Goal: Check status: Check status

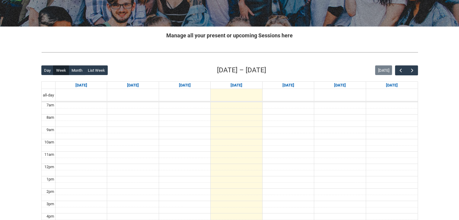
scroll to position [94, 0]
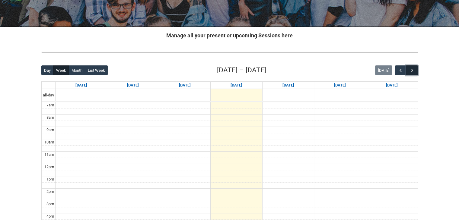
click at [414, 68] on span "button" at bounding box center [412, 71] width 6 height 6
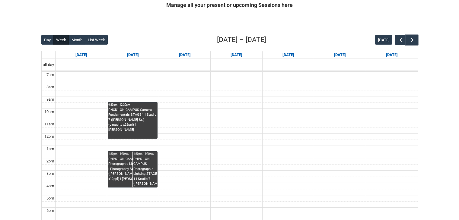
scroll to position [124, 0]
click at [139, 114] on div "PHCD1 ON-CAMPUS Camera Fundamentals STAGE 1 | Studio 7 (George St.) (capacity x…" at bounding box center [132, 120] width 48 height 25
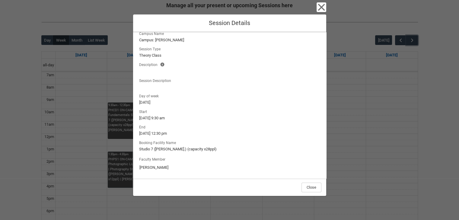
scroll to position [0, 0]
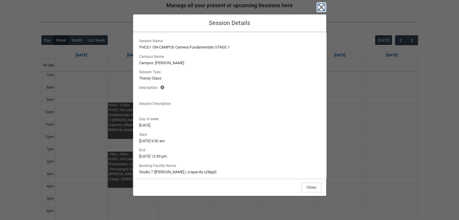
click at [324, 8] on icon "button" at bounding box center [321, 7] width 10 height 10
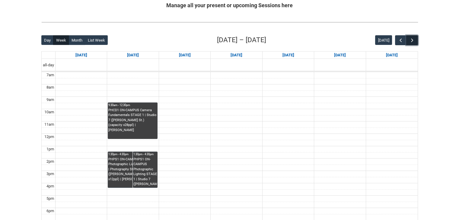
click at [413, 37] on span "button" at bounding box center [412, 40] width 6 height 6
click at [411, 40] on span "button" at bounding box center [412, 40] width 6 height 6
click at [402, 38] on span "button" at bounding box center [401, 40] width 6 height 6
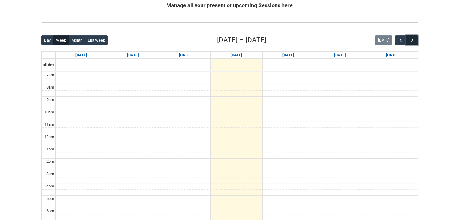
click at [413, 39] on span "button" at bounding box center [412, 40] width 6 height 6
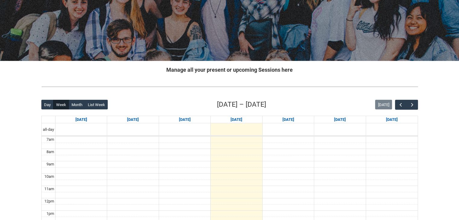
scroll to position [139, 0]
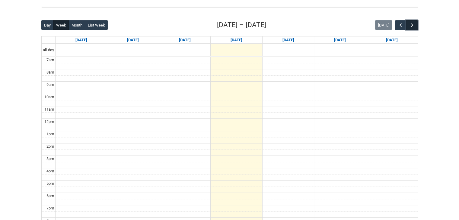
click at [414, 22] on span "button" at bounding box center [412, 25] width 6 height 6
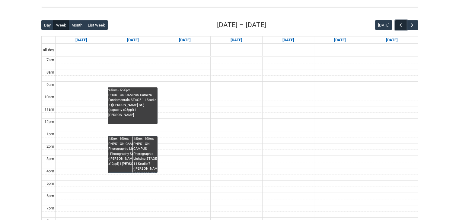
click at [403, 25] on span "button" at bounding box center [401, 25] width 6 height 6
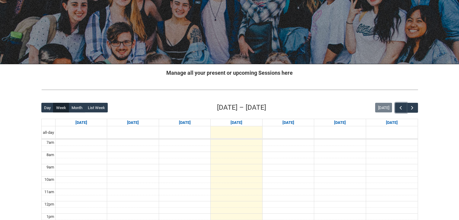
scroll to position [0, 0]
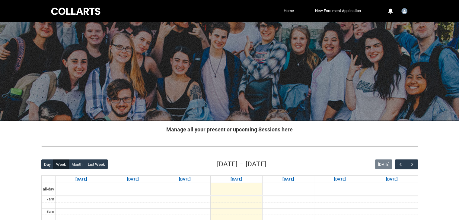
click at [81, 14] on div at bounding box center [75, 11] width 51 height 9
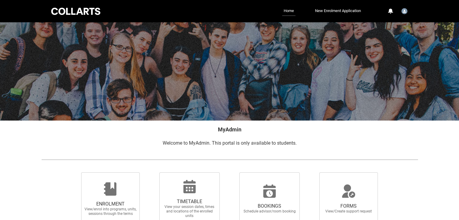
click at [91, 8] on div at bounding box center [75, 11] width 51 height 9
click at [290, 13] on link "Home" at bounding box center [288, 11] width 13 height 10
click at [402, 12] on img "User Profile Student.slawran.20252901" at bounding box center [404, 11] width 6 height 6
click at [77, 8] on div at bounding box center [75, 11] width 51 height 9
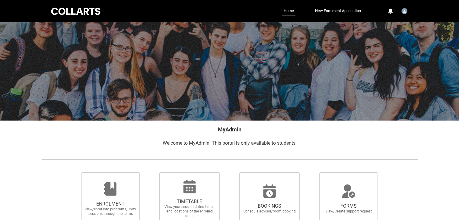
click at [77, 8] on div at bounding box center [75, 11] width 51 height 9
